Goal: Communication & Community: Ask a question

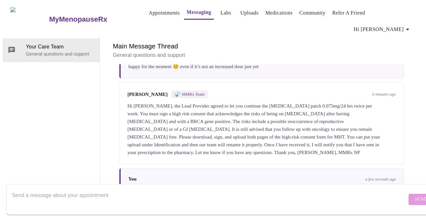
scroll to position [124, 0]
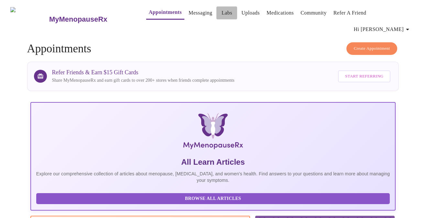
click at [222, 14] on link "Labs" at bounding box center [227, 12] width 11 height 9
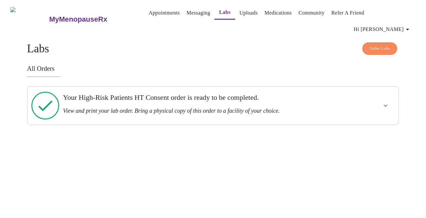
click at [260, 93] on h3 "Your High-Risk Patients HT Consent order is ready to be completed." at bounding box center [195, 97] width 264 height 8
click at [385, 102] on icon "show more" at bounding box center [386, 106] width 8 height 8
click at [377, 125] on span "View Order" at bounding box center [370, 129] width 29 height 8
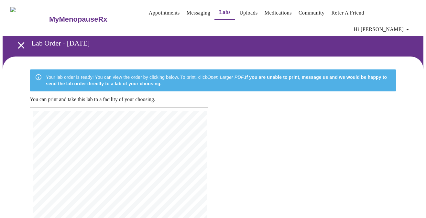
scroll to position [181, 0]
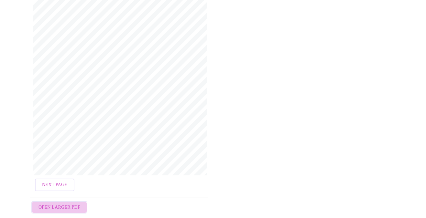
click at [68, 204] on span "Open Larger PDF" at bounding box center [59, 208] width 42 height 8
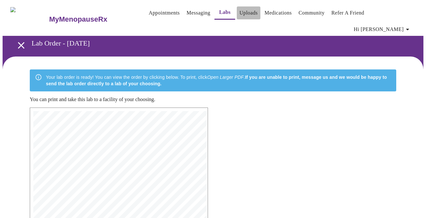
click at [247, 12] on link "Uploads" at bounding box center [248, 12] width 18 height 9
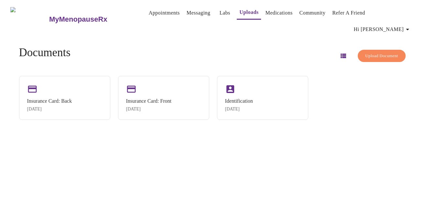
click at [368, 50] on button "Upload Document" at bounding box center [382, 56] width 48 height 13
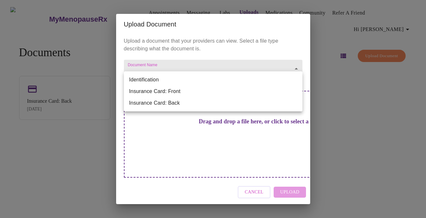
click at [211, 82] on body "MyMenopauseRx Appointments Messaging Labs Uploads Medications Community Refer a…" at bounding box center [213, 112] width 421 height 218
click at [181, 83] on li "Identification" at bounding box center [213, 80] width 178 height 12
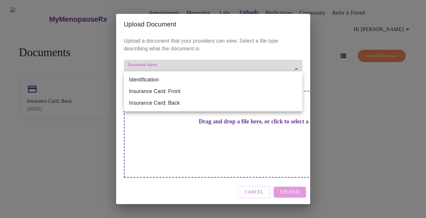
type input "Identification"
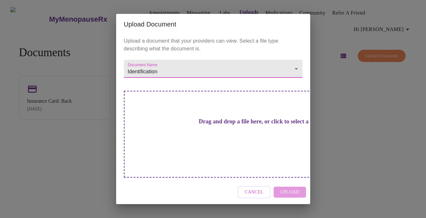
click at [220, 148] on div "Drag and drop a file here, or click to select a file" at bounding box center [258, 134] width 269 height 87
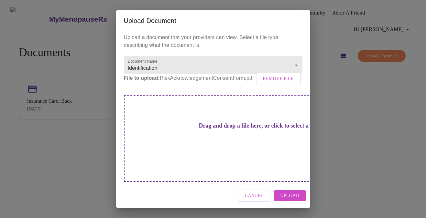
click at [289, 192] on span "Upload" at bounding box center [289, 196] width 19 height 8
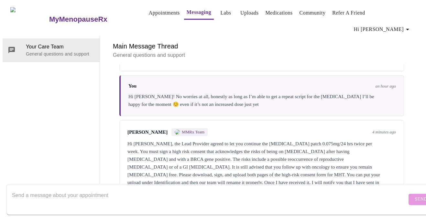
scroll to position [85, 0]
click at [301, 139] on div "Hi [PERSON_NAME], the Lead Provider agreed to let you continue the [MEDICAL_DAT…" at bounding box center [261, 166] width 268 height 54
click at [135, 189] on textarea "Send a message about your appointment" at bounding box center [209, 199] width 395 height 21
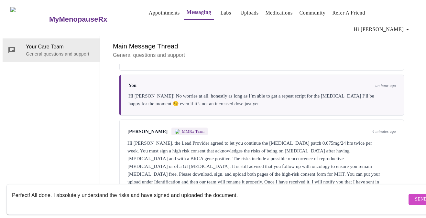
drag, startPoint x: 52, startPoint y: 191, endPoint x: 32, endPoint y: 191, distance: 20.4
click at [32, 191] on textarea "Perfect! All done. I absolutely understand the risks and have signed and upload…" at bounding box center [209, 199] width 395 height 21
click at [266, 189] on textarea "Perfect! Thank you. I absolutely understand the risks and have signed and uploa…" at bounding box center [209, 199] width 395 height 21
type textarea "Perfect! Thank you. I absolutely understand the risks and have signed and uploa…"
click at [415, 196] on span "Send" at bounding box center [421, 200] width 12 height 8
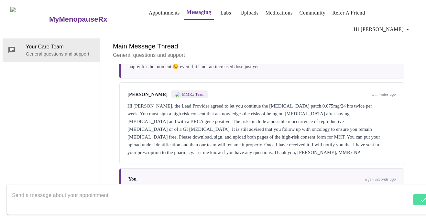
scroll to position [124, 0]
